Goal: Information Seeking & Learning: Learn about a topic

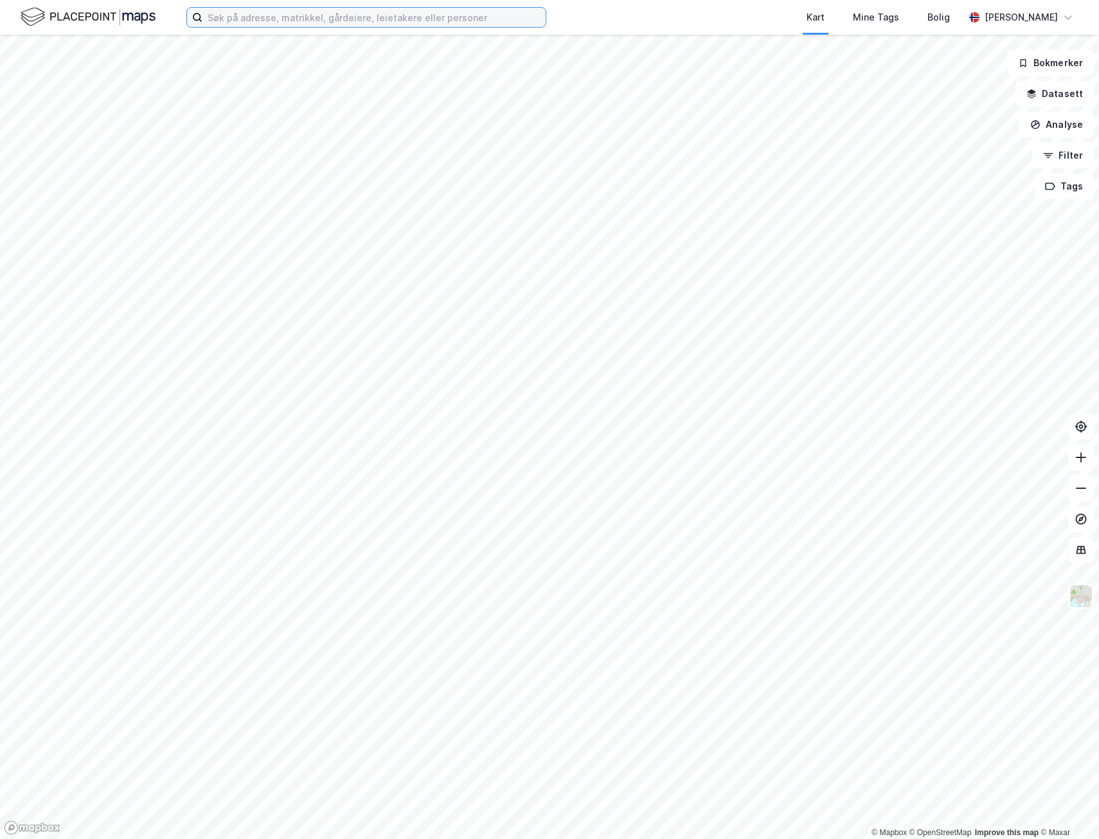
click at [232, 10] on input at bounding box center [373, 17] width 343 height 19
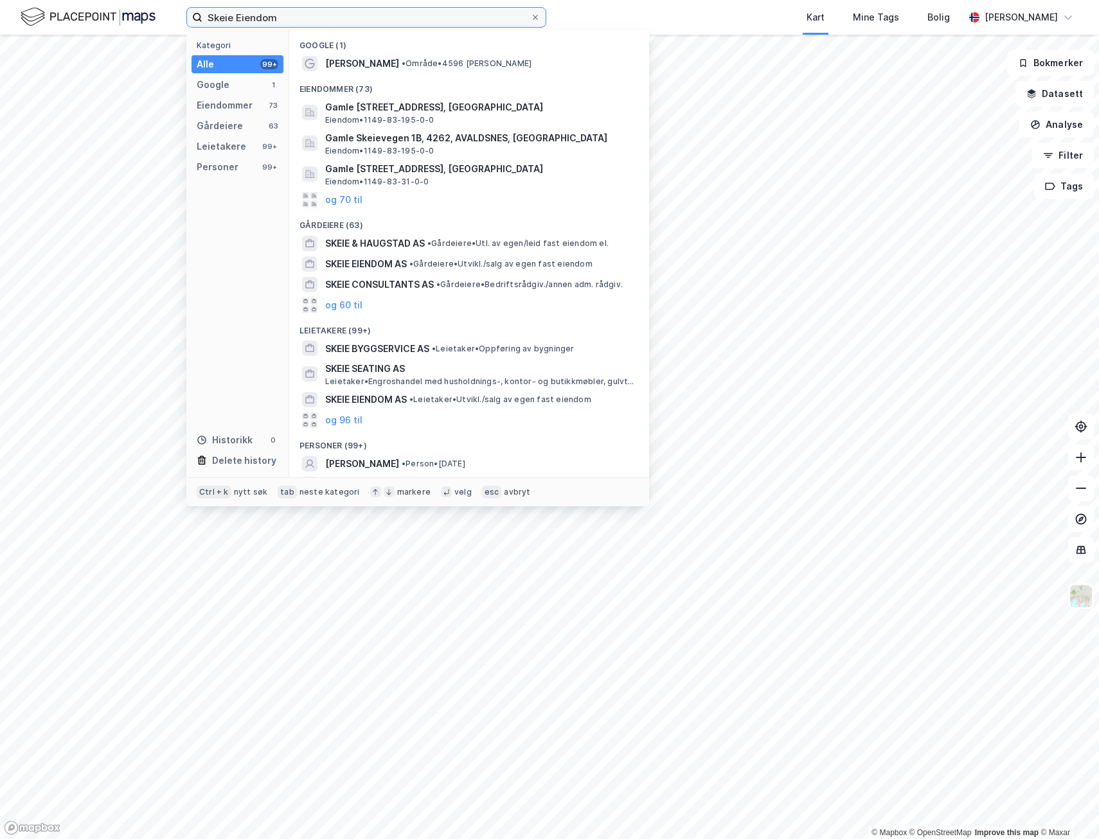
type input "Skeie Eiendom"
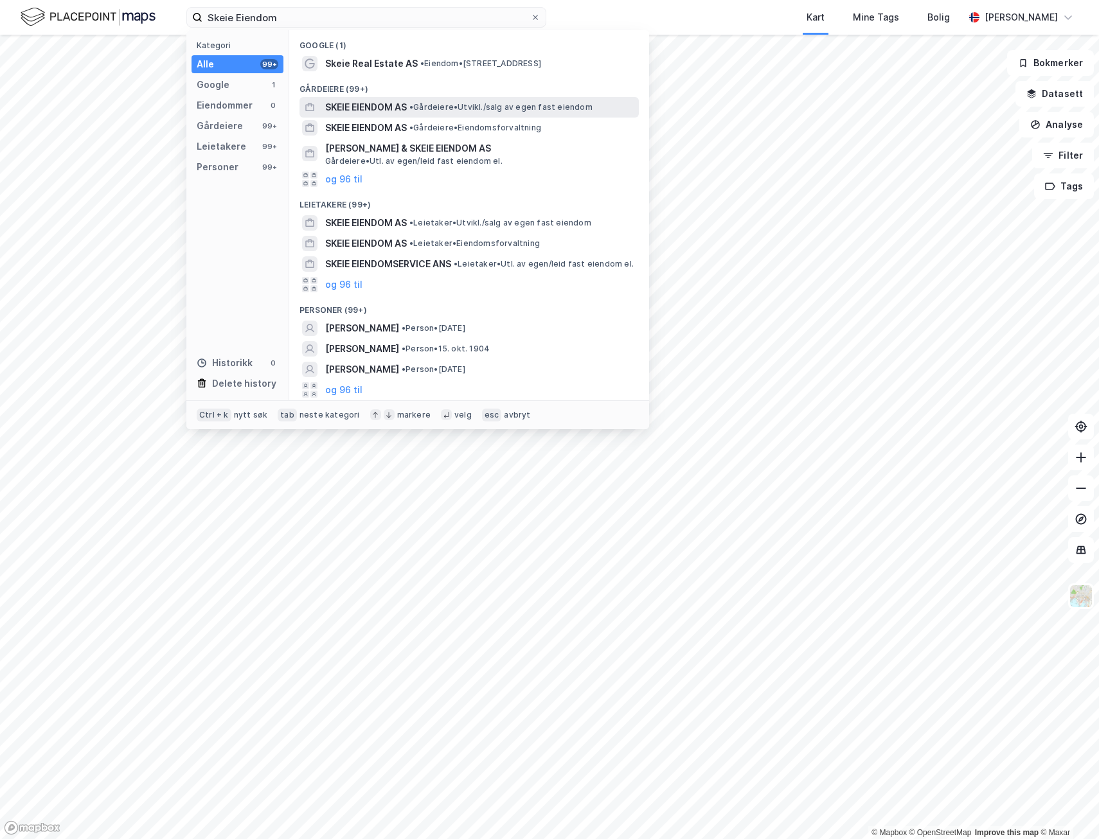
click at [433, 106] on span "• Gårdeiere • [GEOGRAPHIC_DATA]/salg av egen fast eiendom" at bounding box center [500, 107] width 183 height 10
